Goal: Task Accomplishment & Management: Complete application form

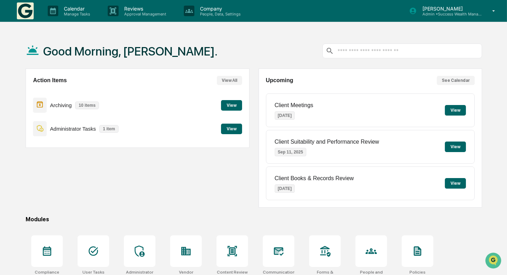
click at [234, 128] on button "View" at bounding box center [231, 129] width 21 height 11
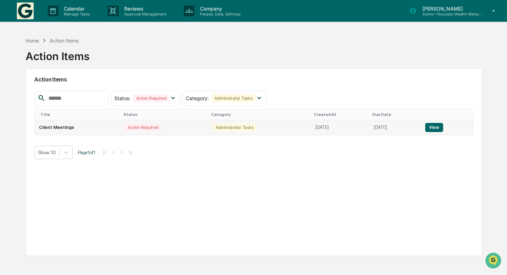
click at [443, 127] on button "View" at bounding box center [434, 127] width 18 height 9
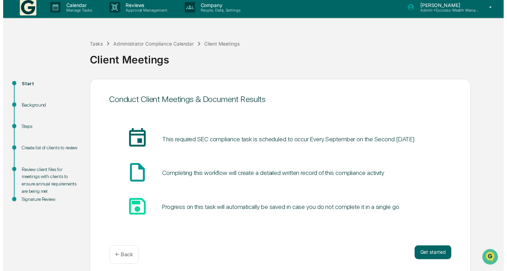
scroll to position [7, 0]
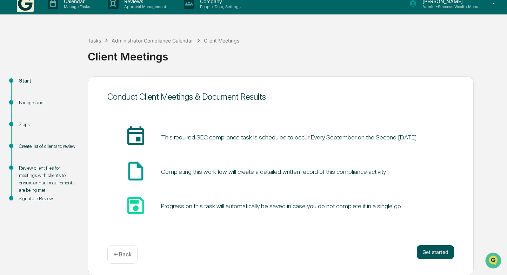
click at [436, 252] on button "Get started" at bounding box center [435, 252] width 37 height 14
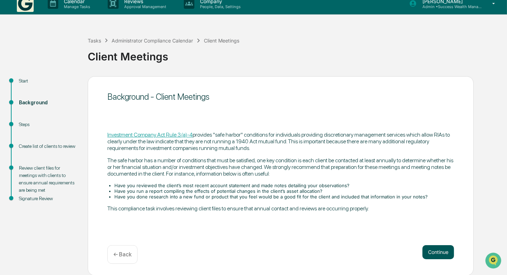
click at [442, 251] on button "Continue" at bounding box center [439, 252] width 32 height 14
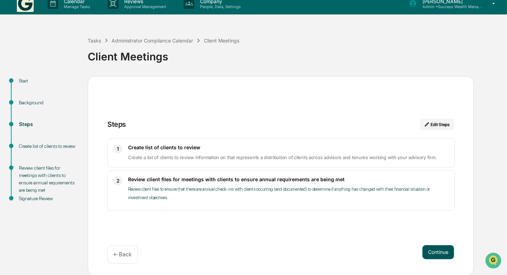
click at [438, 253] on button "Continue" at bounding box center [439, 252] width 32 height 14
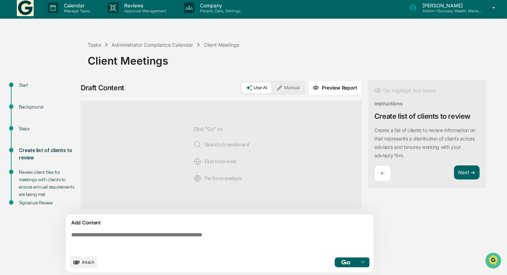
scroll to position [4, 0]
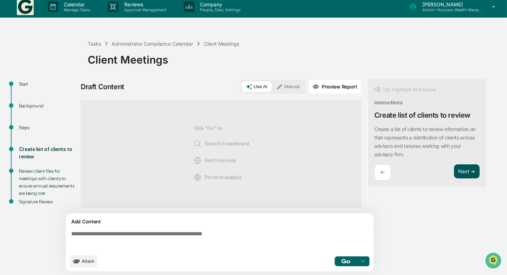
click at [467, 164] on button "Next ➔" at bounding box center [467, 171] width 26 height 14
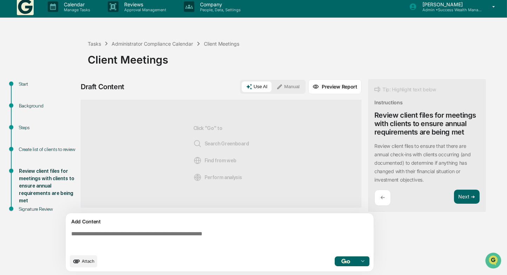
click at [188, 237] on textarea at bounding box center [220, 240] width 305 height 25
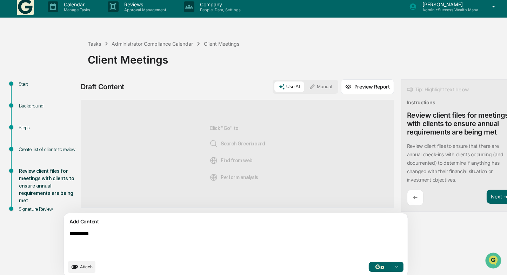
type textarea "*********"
click at [305, 86] on button "Manual" at bounding box center [321, 86] width 32 height 11
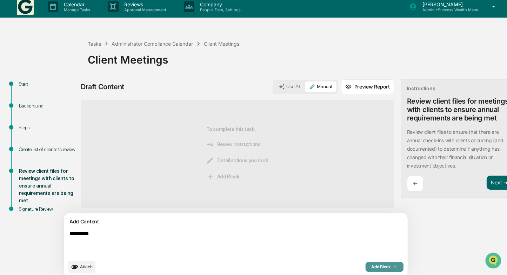
click at [371, 268] on span "Add Block" at bounding box center [384, 267] width 27 height 6
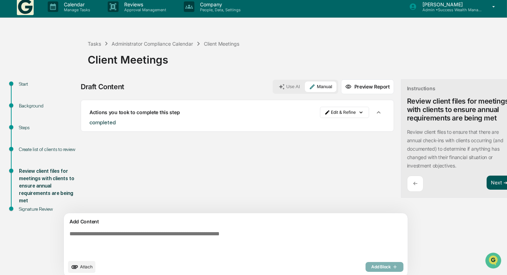
click at [487, 175] on button "Next ➔" at bounding box center [500, 182] width 26 height 14
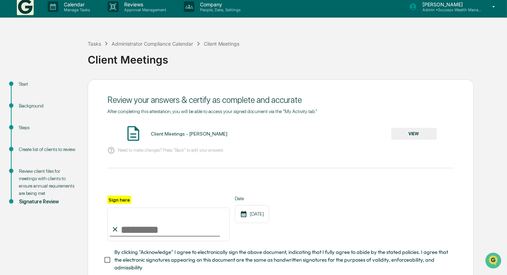
click at [407, 132] on button "VIEW" at bounding box center [414, 134] width 46 height 12
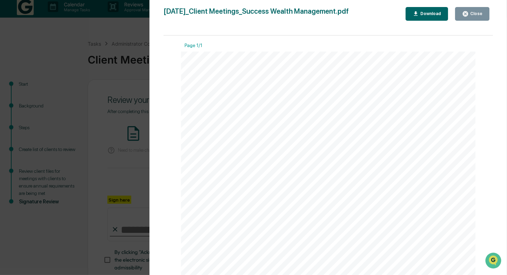
click at [475, 16] on div "Close" at bounding box center [476, 13] width 14 height 5
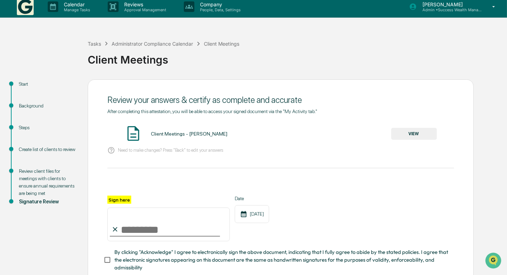
click at [191, 230] on input "Sign here" at bounding box center [168, 224] width 122 height 34
type input "**********"
click at [355, 202] on div "**********" at bounding box center [280, 219] width 347 height 46
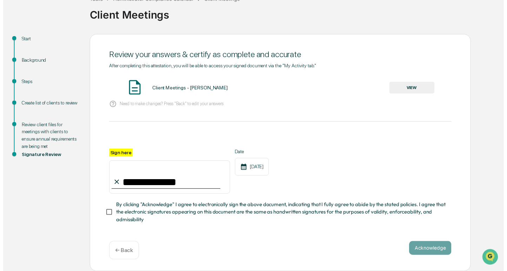
scroll to position [50, 0]
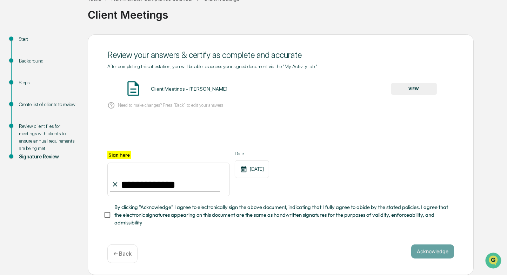
click at [126, 216] on span "By clicking "Acknowledge" I agree to electronically sign the above document, in…" at bounding box center [281, 215] width 334 height 24
click at [431, 253] on button "Acknowledge" at bounding box center [432, 251] width 43 height 14
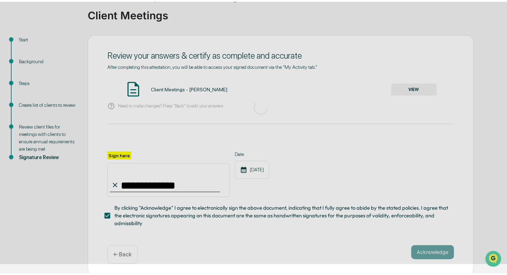
scroll to position [7, 0]
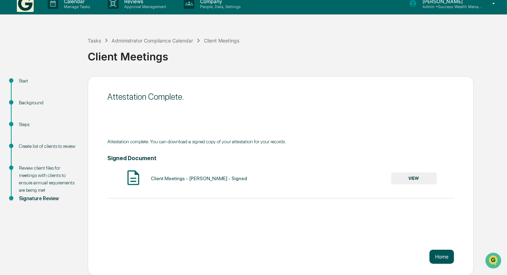
click at [443, 256] on button "Home" at bounding box center [442, 257] width 25 height 14
